Goal: Transaction & Acquisition: Download file/media

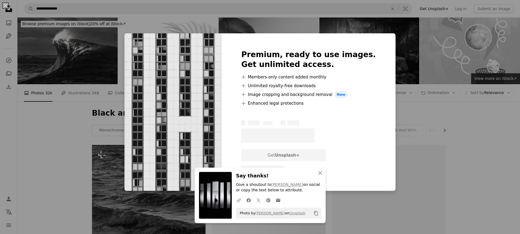
scroll to position [367, 0]
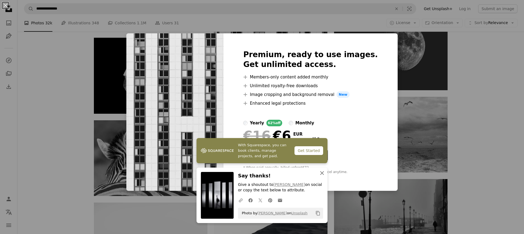
click at [321, 173] on icon "An X shape" at bounding box center [322, 173] width 7 height 7
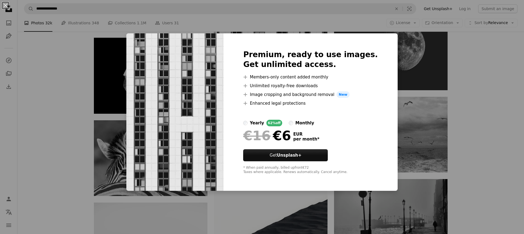
click at [116, 53] on div "An X shape Premium, ready to use images. Get unlimited access. A plus sign Memb…" at bounding box center [262, 117] width 524 height 234
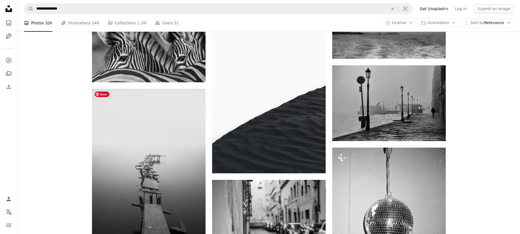
scroll to position [482, 0]
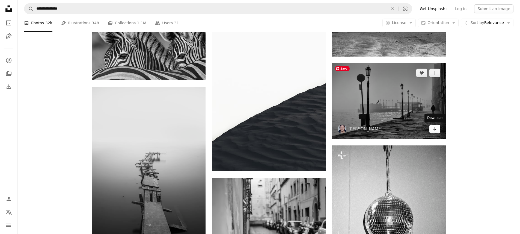
click at [432, 130] on link "Arrow pointing down" at bounding box center [434, 129] width 11 height 9
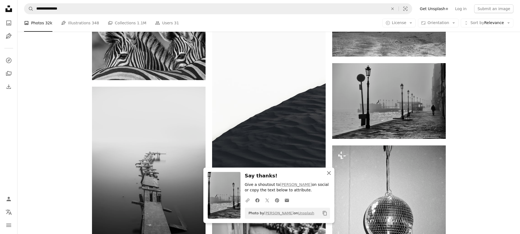
click at [328, 172] on icon "button" at bounding box center [329, 173] width 4 height 4
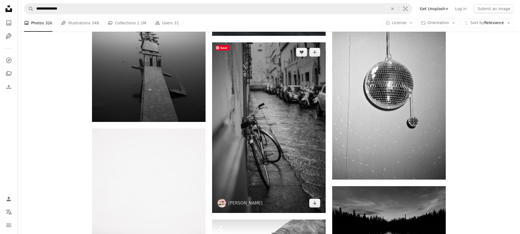
scroll to position [618, 0]
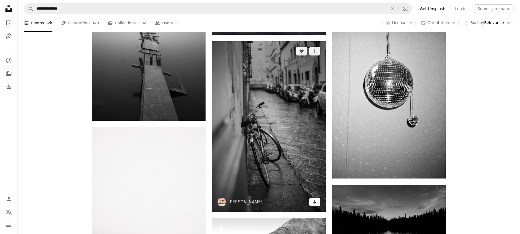
click at [316, 203] on icon "Arrow pointing down" at bounding box center [315, 201] width 4 height 7
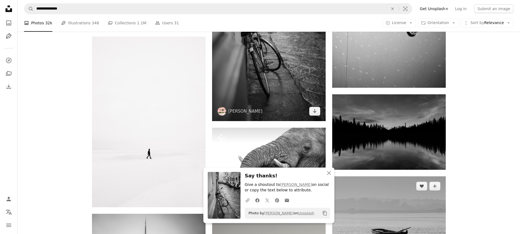
scroll to position [710, 0]
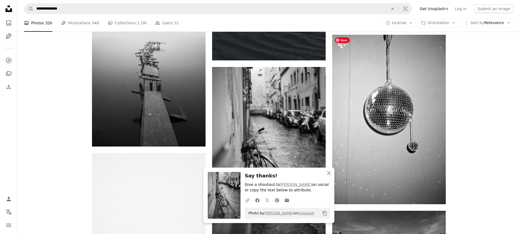
scroll to position [595, 0]
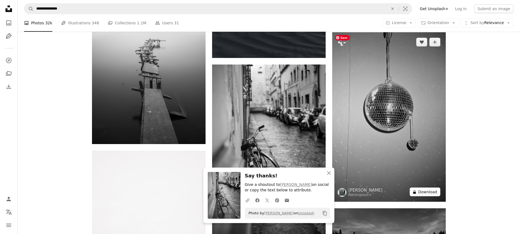
click at [433, 194] on button "A lock Download" at bounding box center [425, 191] width 31 height 9
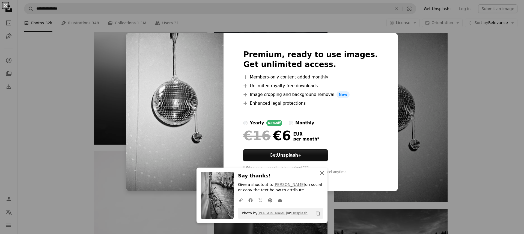
click at [321, 171] on icon "An X shape" at bounding box center [322, 173] width 7 height 7
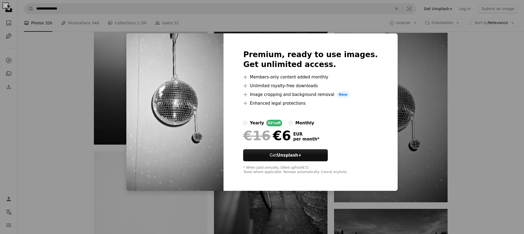
click at [190, 101] on img at bounding box center [174, 111] width 97 height 157
click at [358, 142] on div "€16 €6 EUR per month *" at bounding box center [310, 135] width 135 height 14
click at [415, 152] on div "An X shape Premium, ready to use images. Get unlimited access. A plus sign Memb…" at bounding box center [262, 117] width 524 height 234
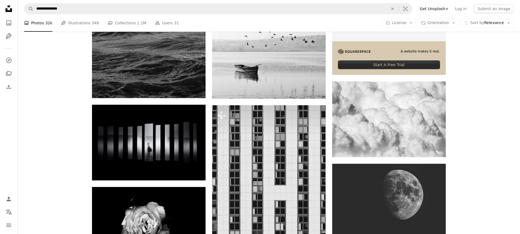
scroll to position [96, 0]
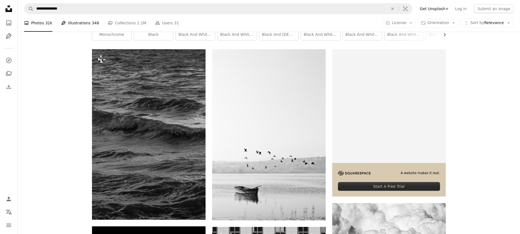
click at [82, 22] on link "Pen Tool Illustrations 348" at bounding box center [80, 22] width 38 height 17
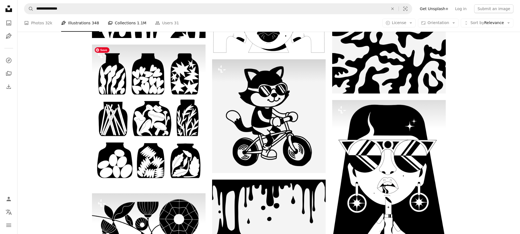
scroll to position [324, 0]
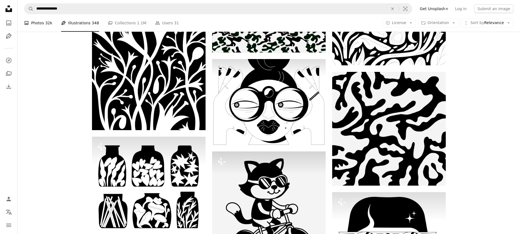
click at [40, 24] on link "A photo Photos 32k" at bounding box center [38, 22] width 28 height 17
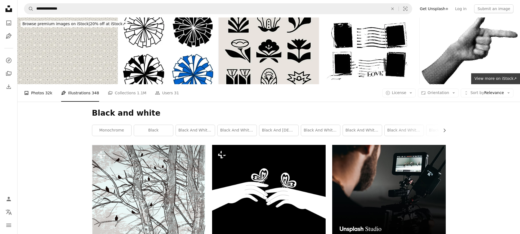
click at [34, 91] on link "A photo Photos 32k" at bounding box center [38, 92] width 28 height 17
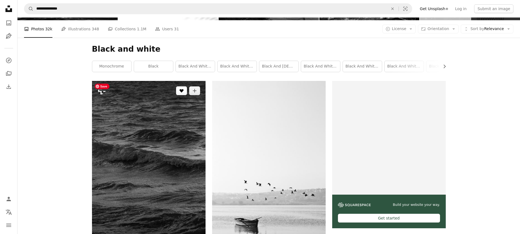
scroll to position [64, 0]
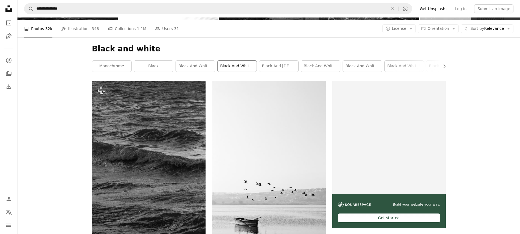
click at [232, 67] on link "black and white portrait" at bounding box center [237, 66] width 39 height 11
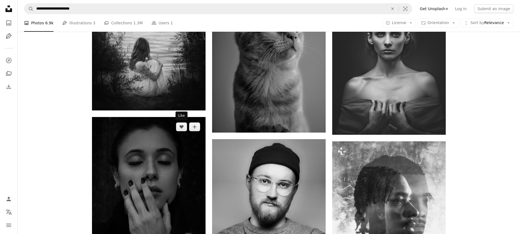
scroll to position [807, 0]
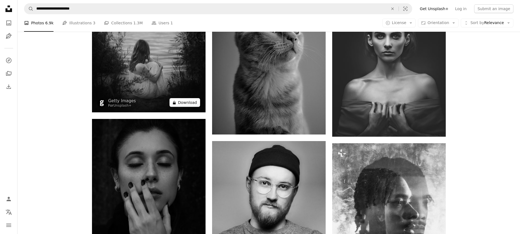
click at [187, 102] on button "A lock Download" at bounding box center [185, 102] width 31 height 9
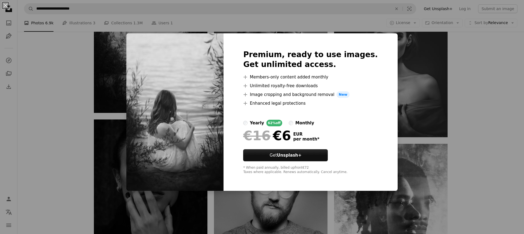
click at [381, 106] on div "Premium, ready to use images. Get unlimited access. A plus sign Members-only co…" at bounding box center [311, 111] width 174 height 157
click at [157, 212] on div "An X shape Premium, ready to use images. Get unlimited access. A plus sign Memb…" at bounding box center [262, 117] width 524 height 234
